Goal: Find specific page/section

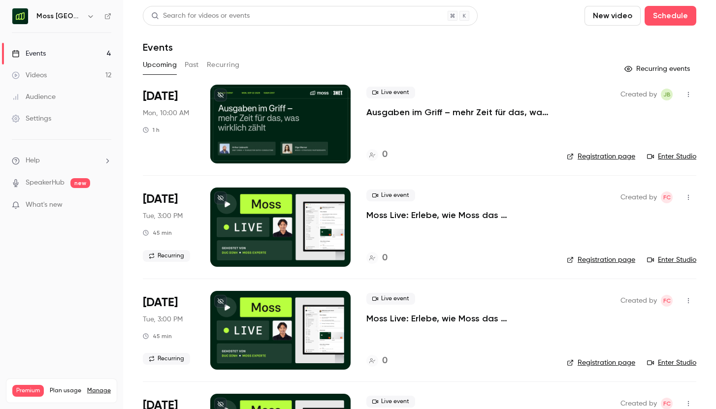
click at [396, 109] on p "Ausgaben im Griff – mehr Zeit für das, was wirklich zählt" at bounding box center [458, 112] width 185 height 12
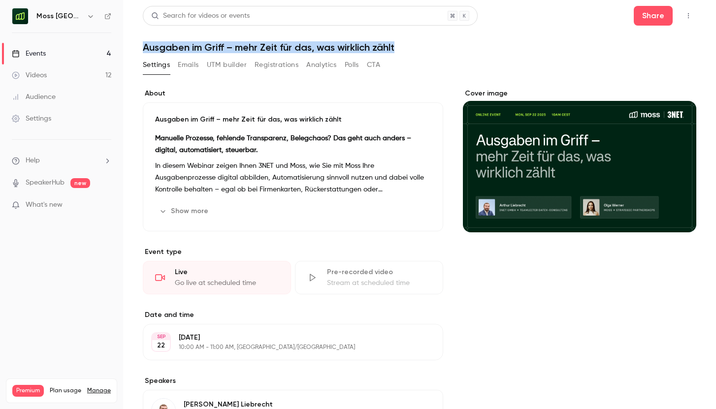
drag, startPoint x: 141, startPoint y: 51, endPoint x: 422, endPoint y: 47, distance: 281.2
click at [422, 47] on main "Search for videos or events Share Ausgaben im Griff – mehr Zeit für das, was wi…" at bounding box center [419, 204] width 593 height 409
copy h1 "Ausgaben im Griff – mehr Zeit für das, was wirklich zählt"
